Goal: Information Seeking & Learning: Check status

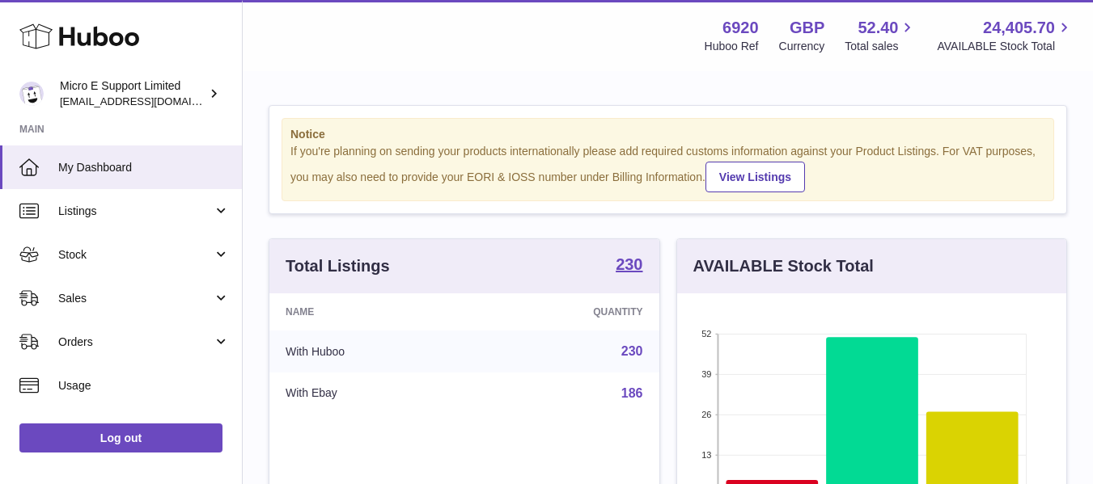
scroll to position [252, 389]
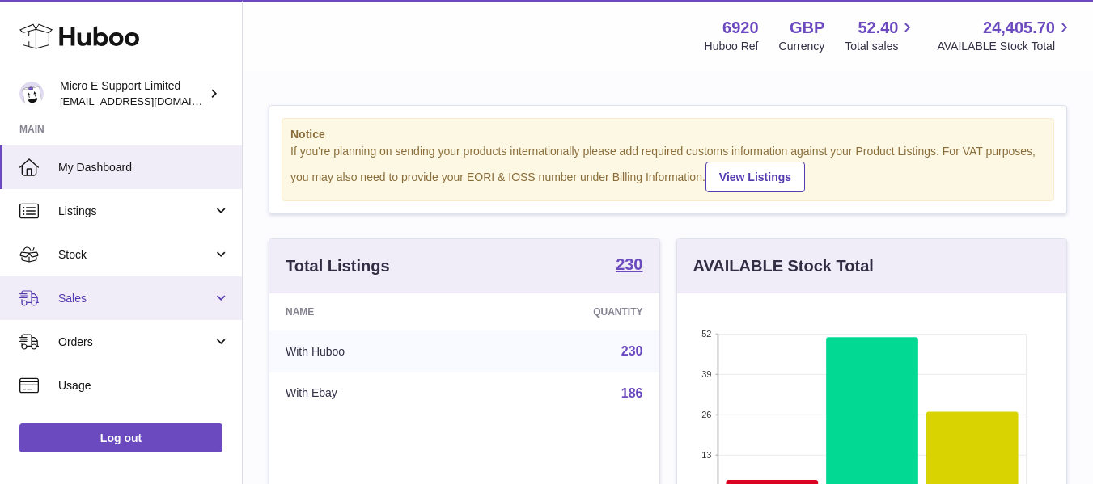
click at [175, 298] on span "Sales" at bounding box center [135, 298] width 154 height 15
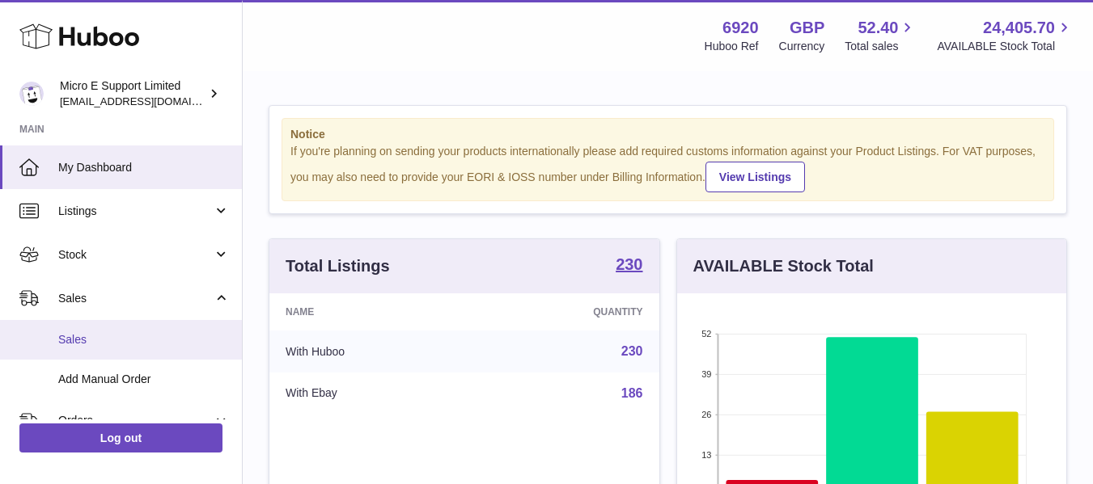
click at [74, 326] on link "Sales" at bounding box center [121, 340] width 242 height 40
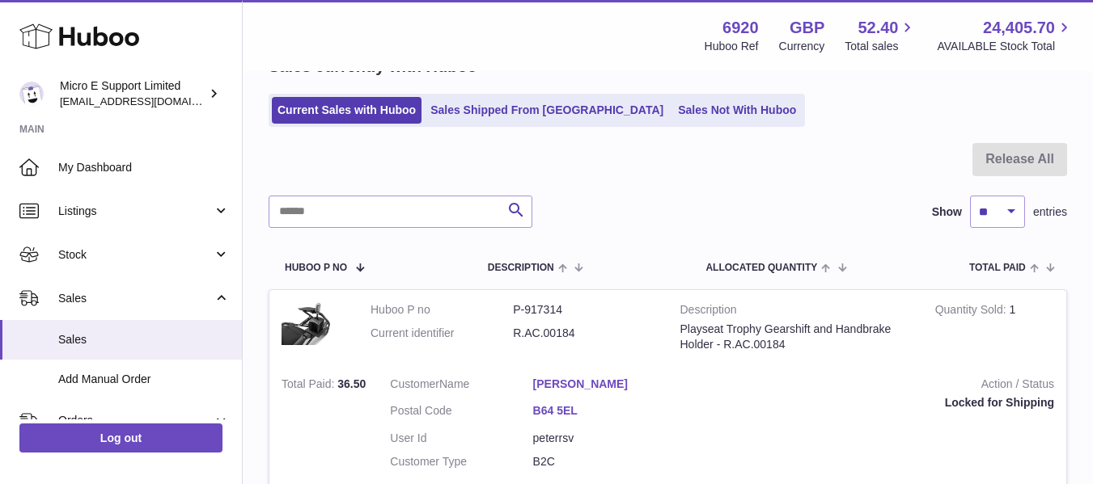
scroll to position [81, 0]
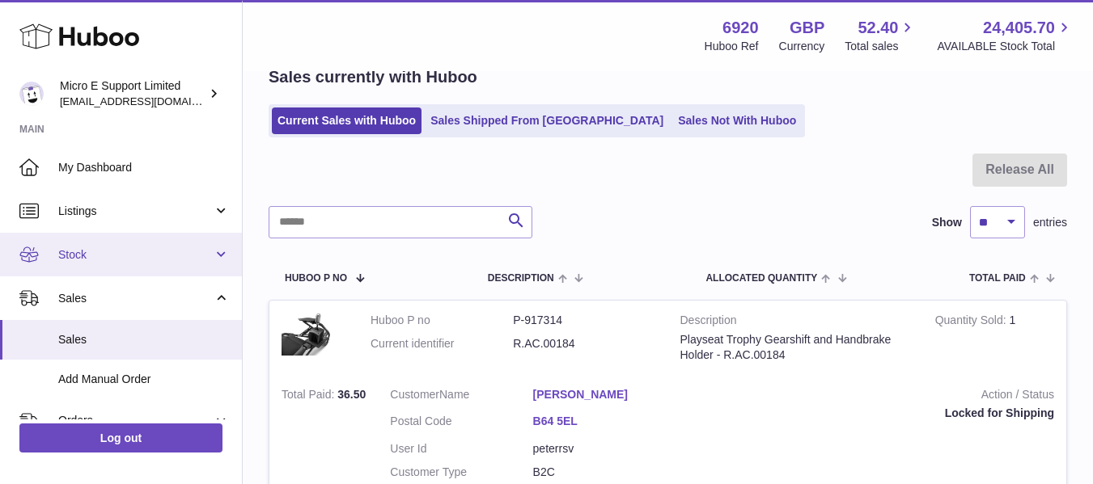
click at [150, 265] on link "Stock" at bounding box center [121, 255] width 242 height 44
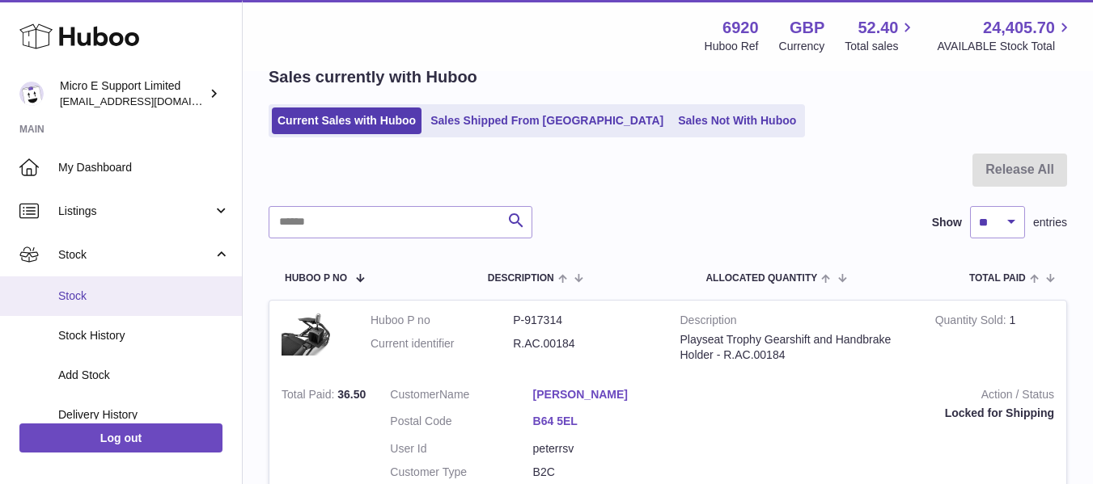
click at [95, 302] on span "Stock" at bounding box center [143, 296] width 171 height 15
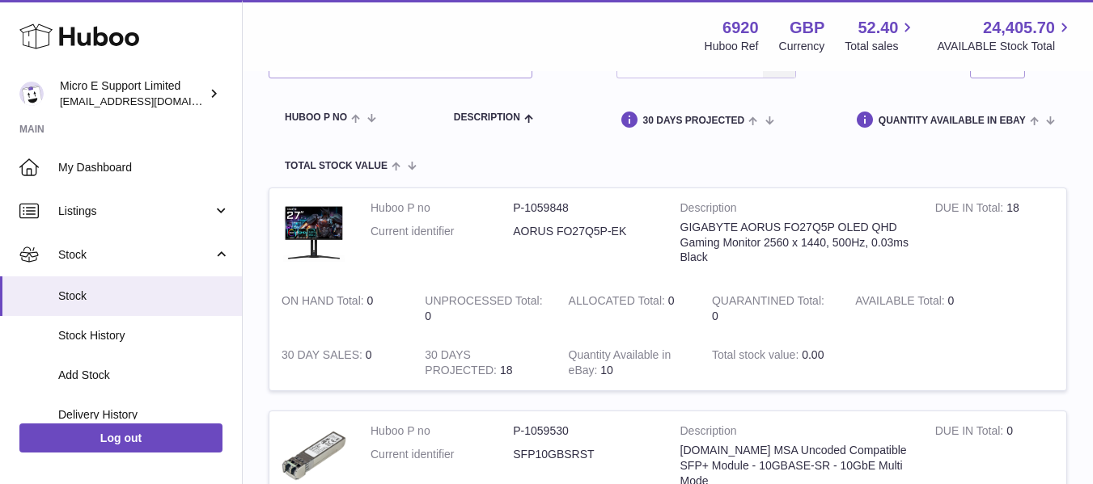
scroll to position [162, 0]
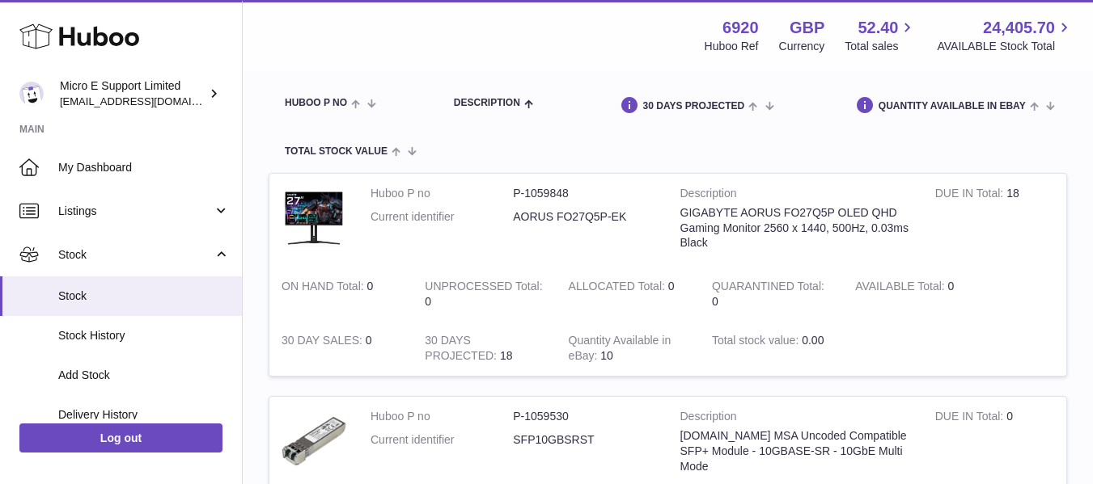
drag, startPoint x: 950, startPoint y: 288, endPoint x: 964, endPoint y: 289, distance: 13.8
click at [963, 289] on td "AVAILABLE Total 0" at bounding box center [914, 294] width 143 height 55
click at [899, 311] on td "AVAILABLE Total 0" at bounding box center [914, 294] width 143 height 55
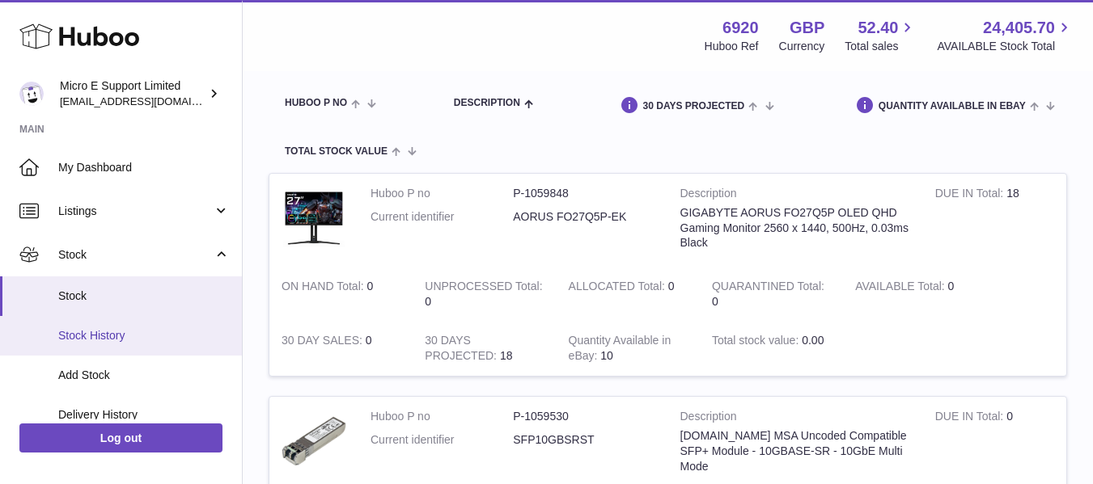
click at [108, 336] on span "Stock History" at bounding box center [143, 335] width 171 height 15
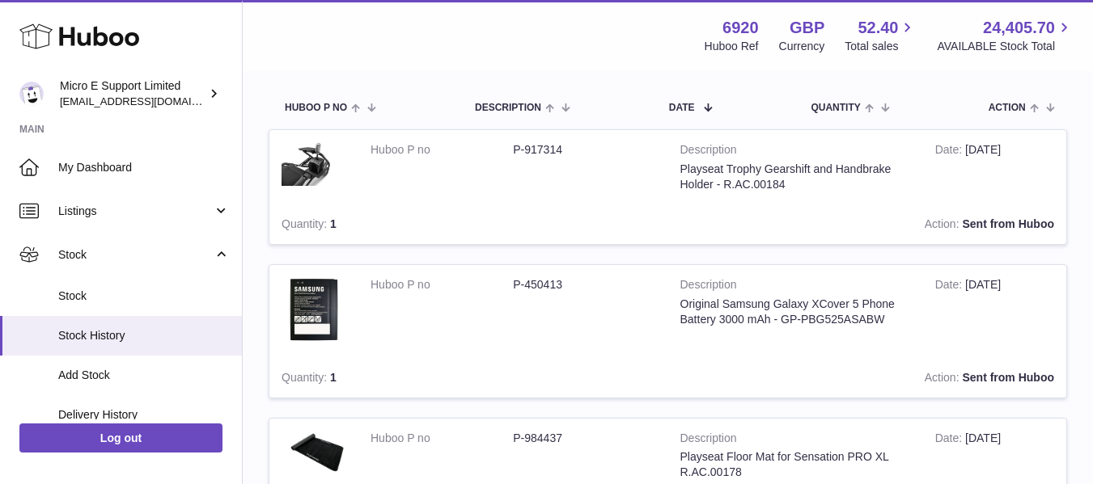
scroll to position [162, 0]
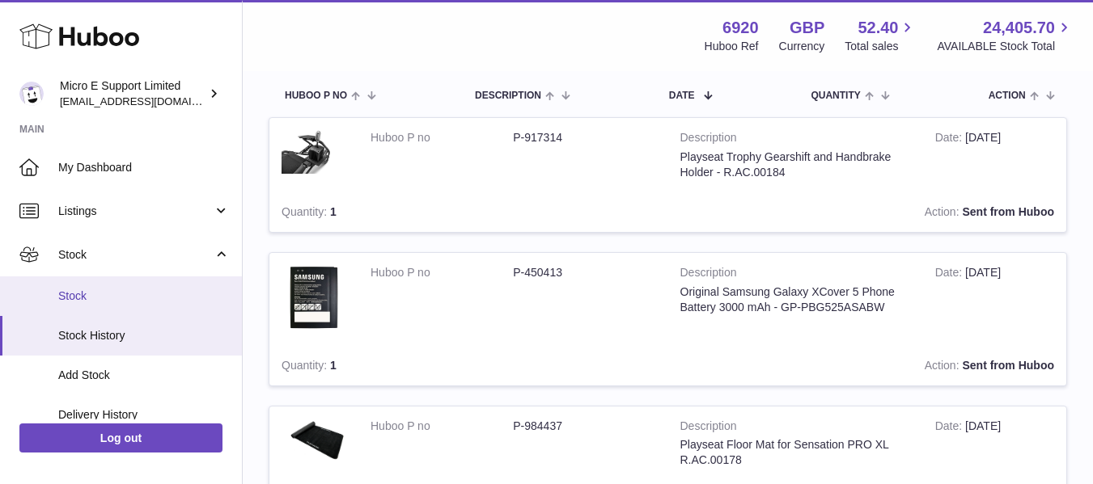
click at [73, 298] on span "Stock" at bounding box center [143, 296] width 171 height 15
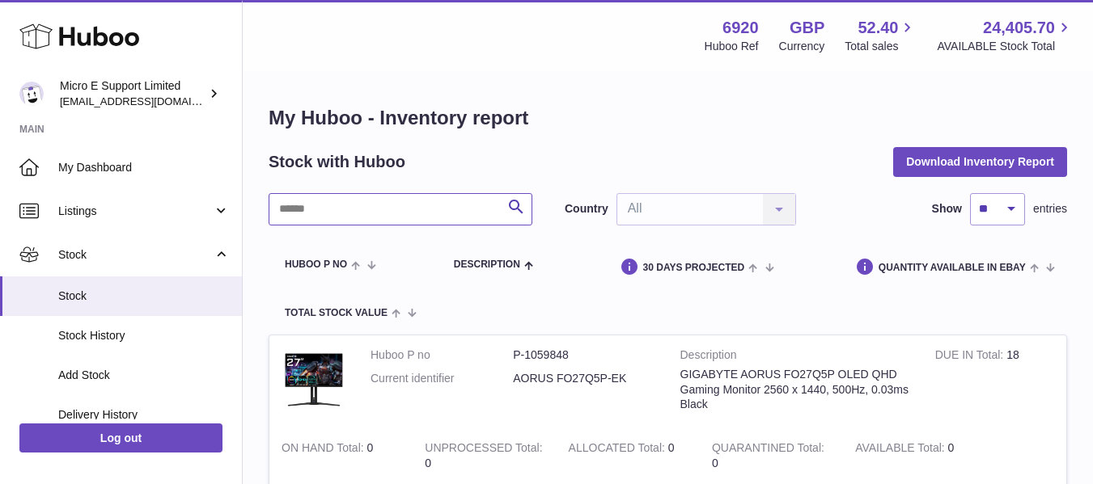
click at [457, 215] on input "text" at bounding box center [401, 209] width 264 height 32
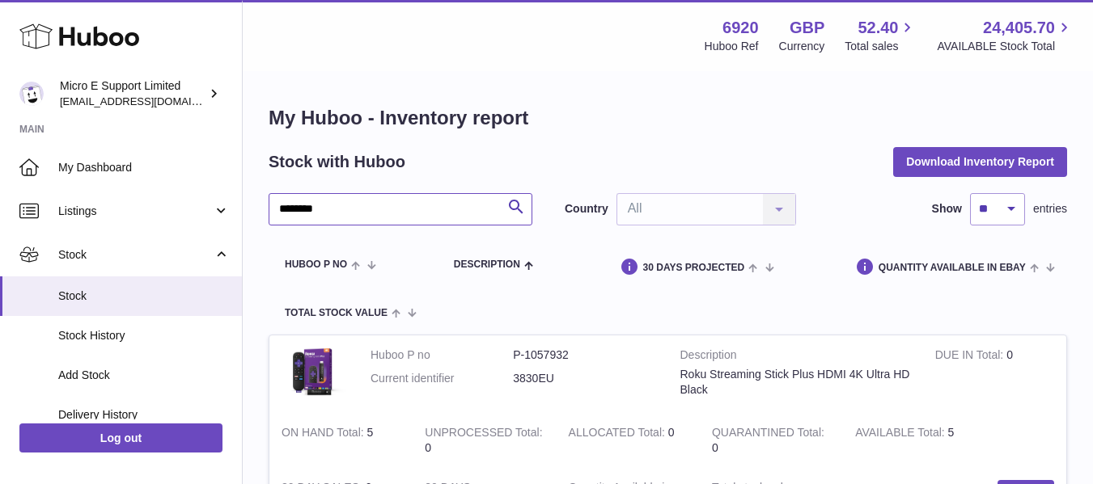
type input "********"
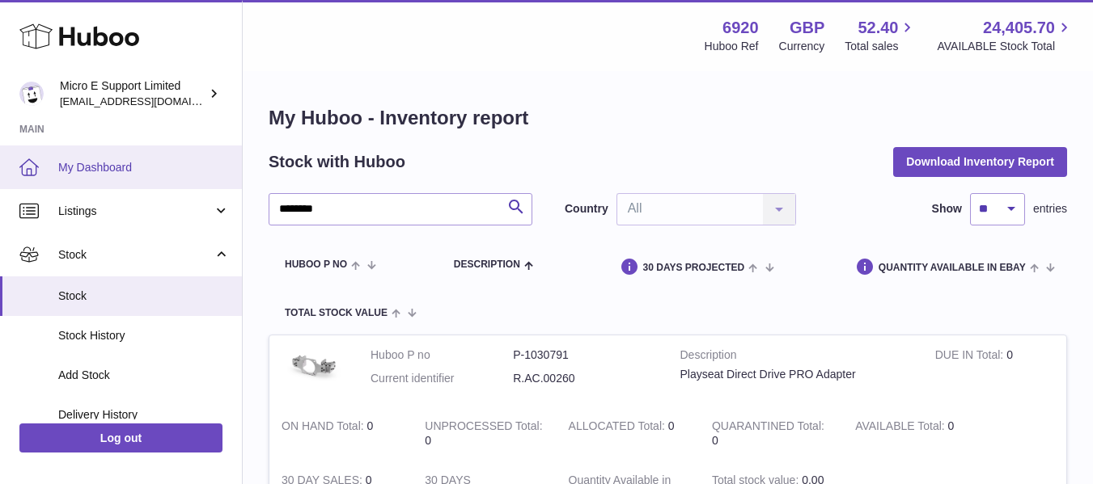
click at [121, 159] on link "My Dashboard" at bounding box center [121, 168] width 242 height 44
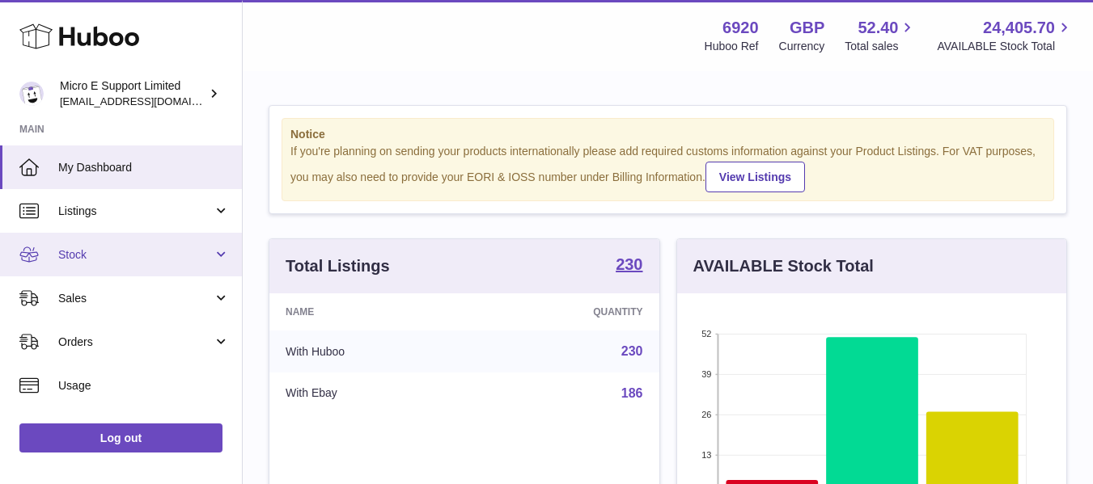
scroll to position [252, 389]
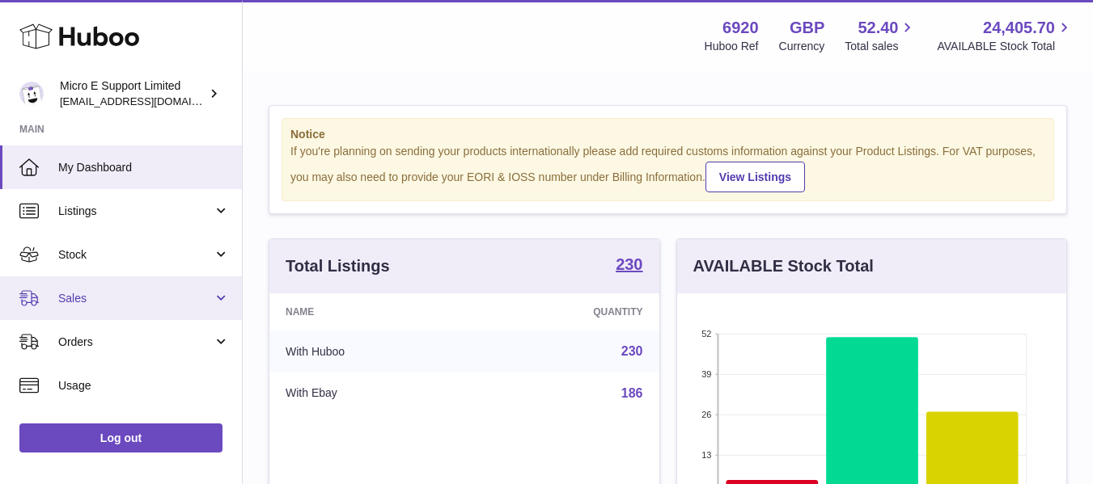
click at [209, 300] on span "Sales" at bounding box center [135, 298] width 154 height 15
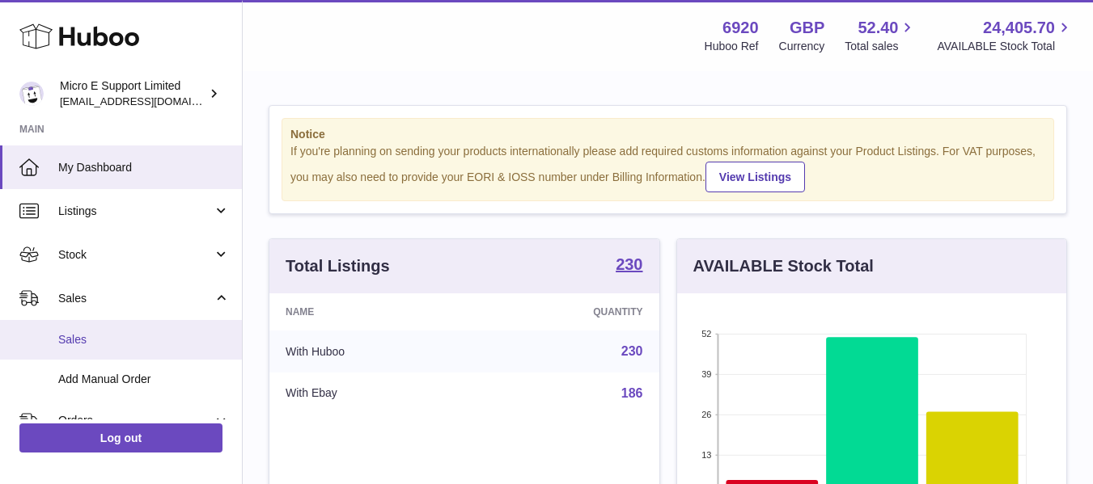
click at [82, 344] on span "Sales" at bounding box center [143, 339] width 171 height 15
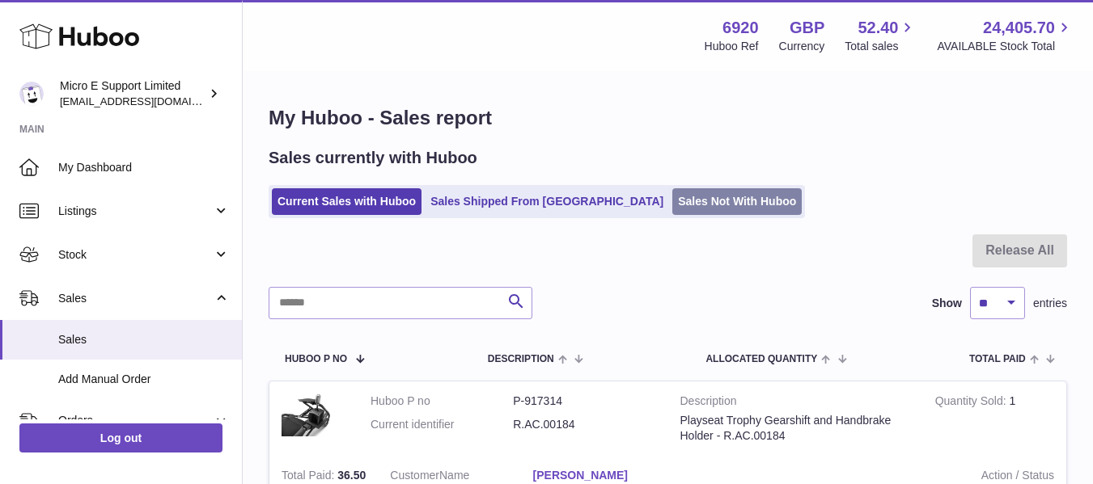
click at [672, 208] on link "Sales Not With Huboo" at bounding box center [736, 201] width 129 height 27
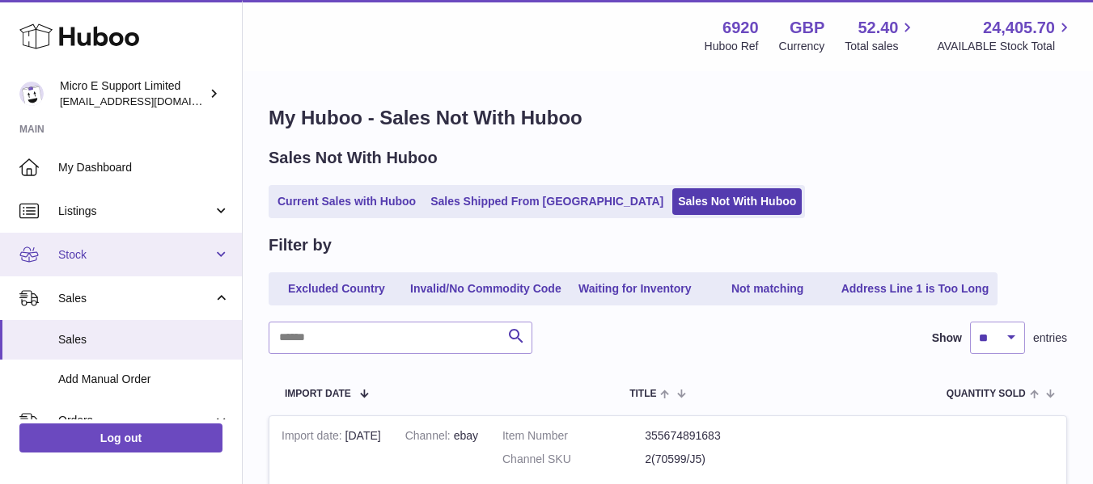
click at [122, 252] on span "Stock" at bounding box center [135, 254] width 154 height 15
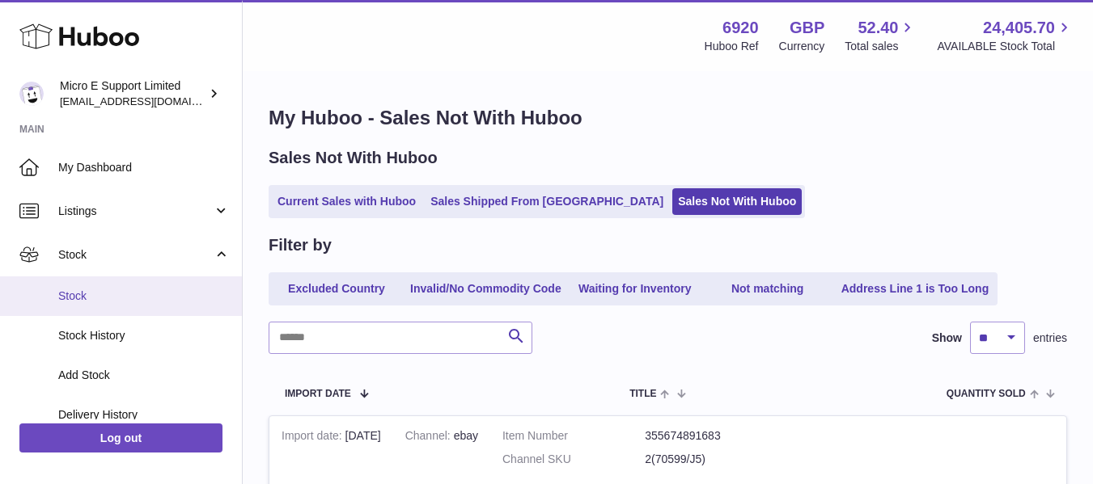
click at [85, 306] on link "Stock" at bounding box center [121, 297] width 242 height 40
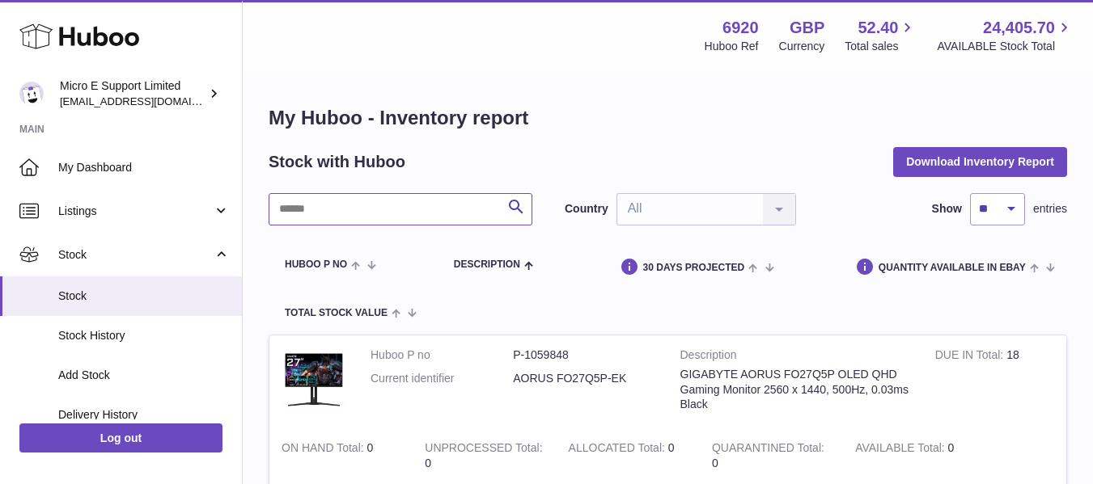
click at [358, 223] on input "text" at bounding box center [401, 209] width 264 height 32
paste input "********"
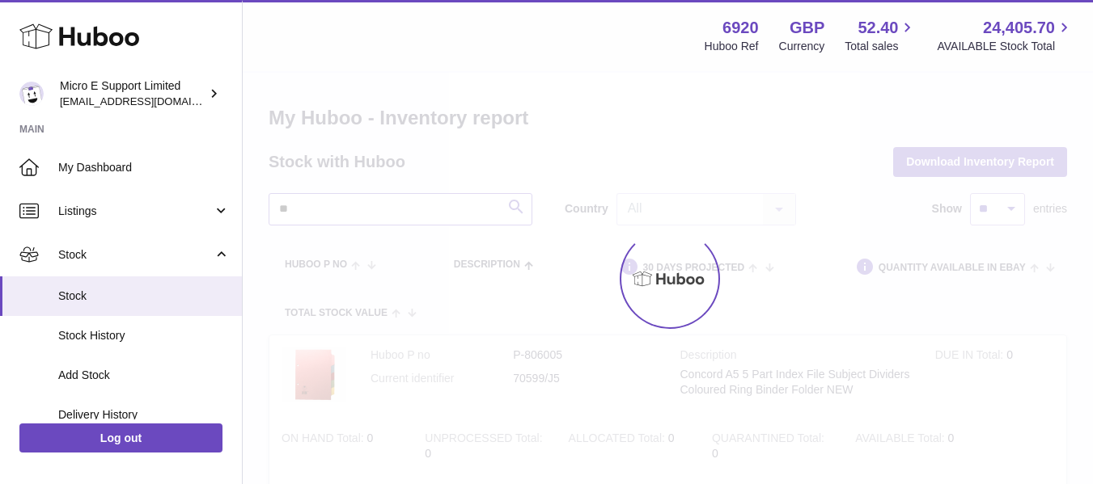
type input "*"
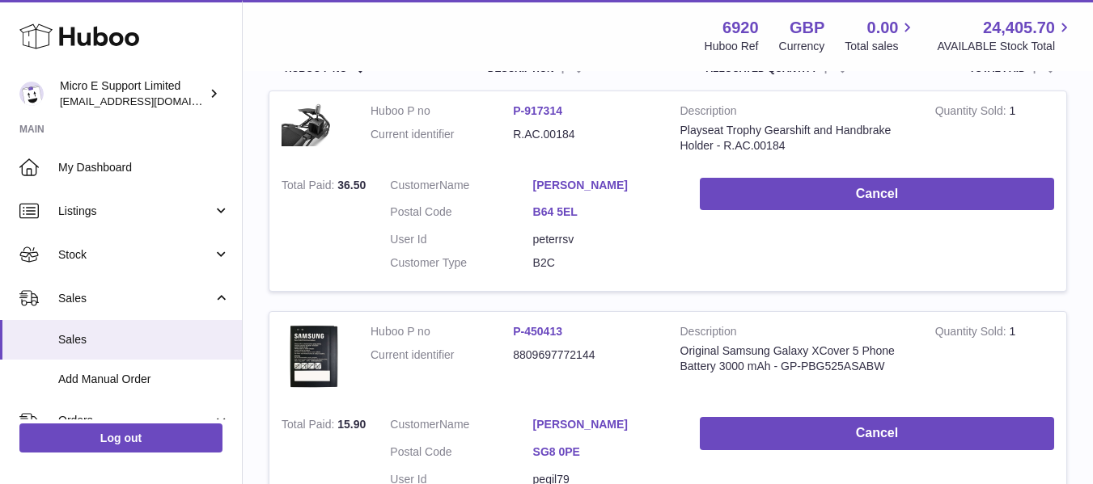
scroll to position [323, 0]
